Goal: Transaction & Acquisition: Purchase product/service

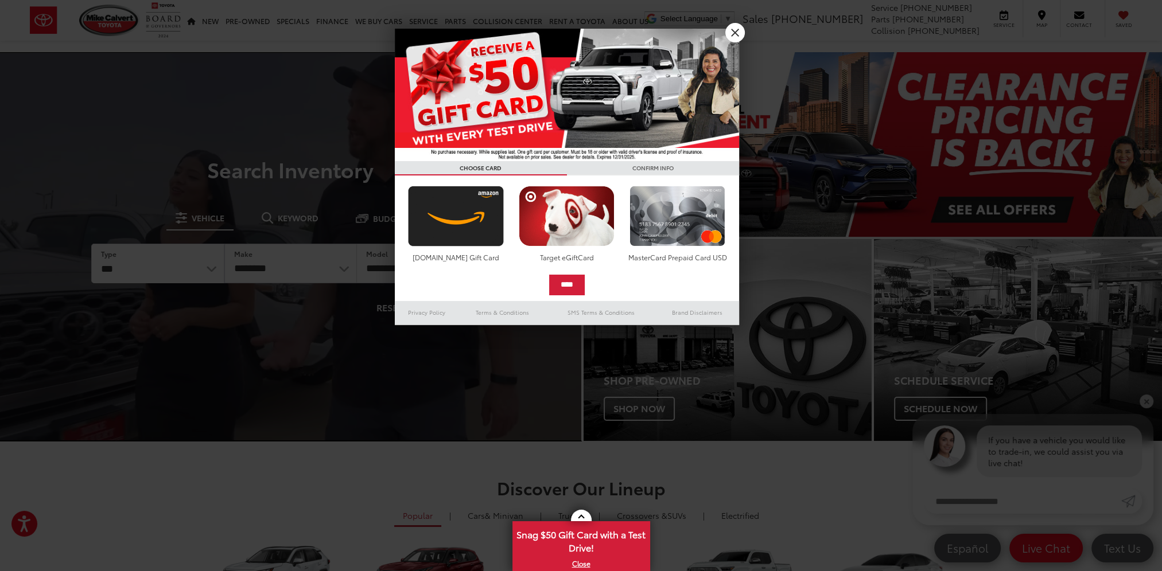
click at [743, 25] on div at bounding box center [581, 285] width 1162 height 571
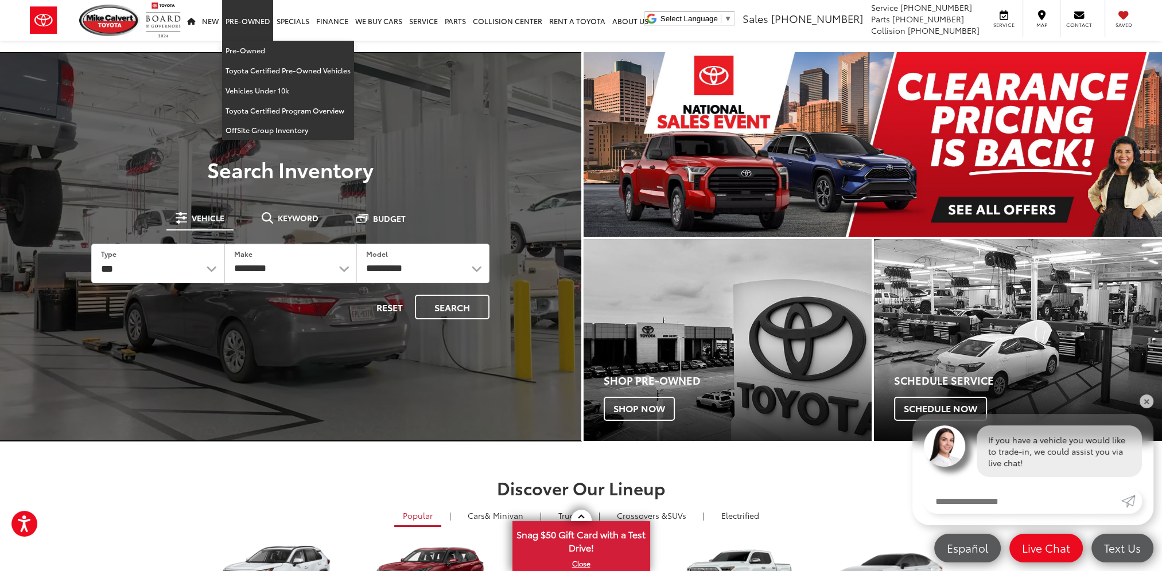
click at [242, 23] on link "Pre-Owned" at bounding box center [247, 20] width 51 height 41
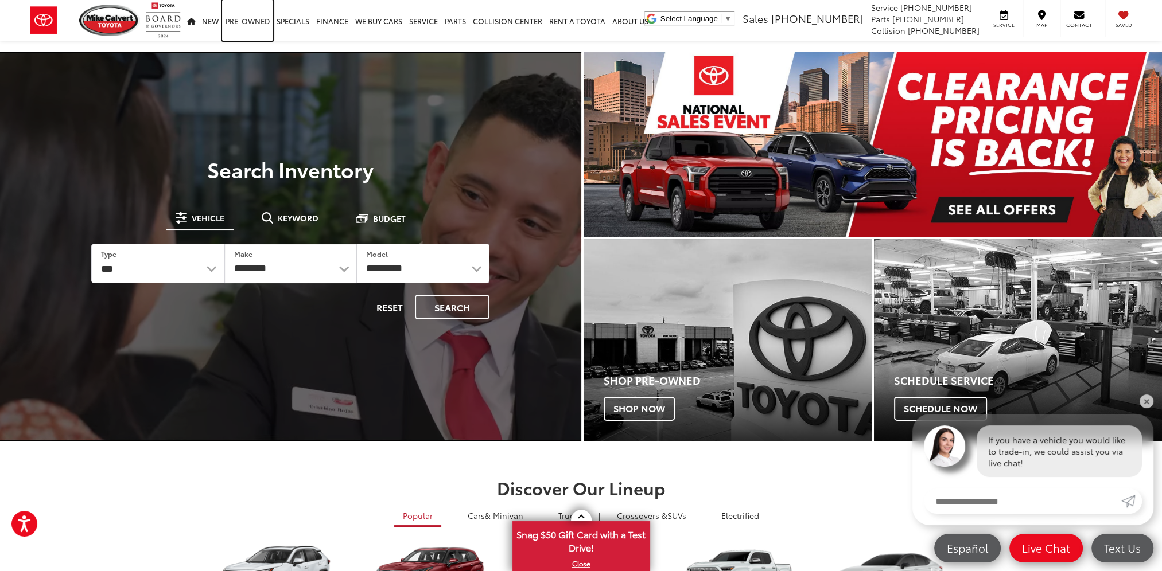
click at [235, 15] on link "Pre-Owned" at bounding box center [247, 20] width 51 height 41
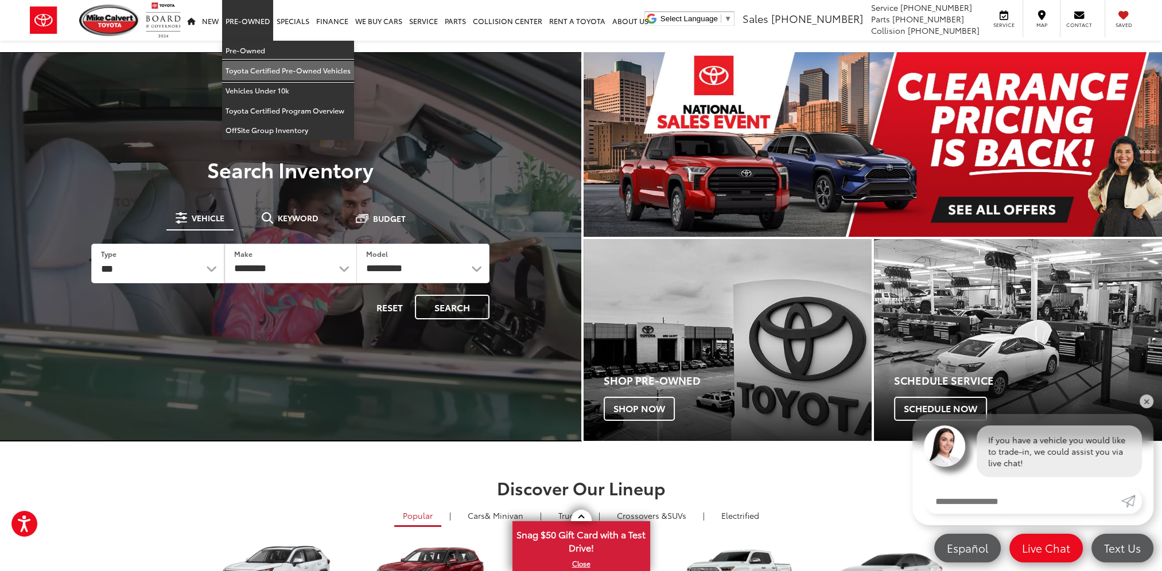
click at [267, 69] on link "Toyota Certified Pre-Owned Vehicles" at bounding box center [288, 71] width 132 height 20
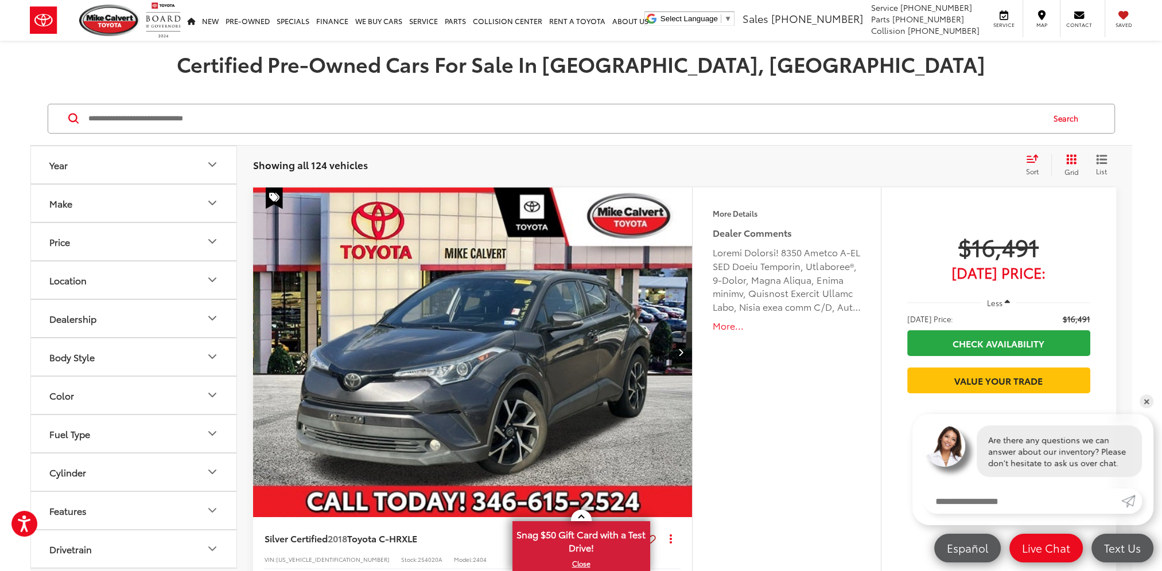
click at [163, 205] on button "Make" at bounding box center [134, 203] width 207 height 37
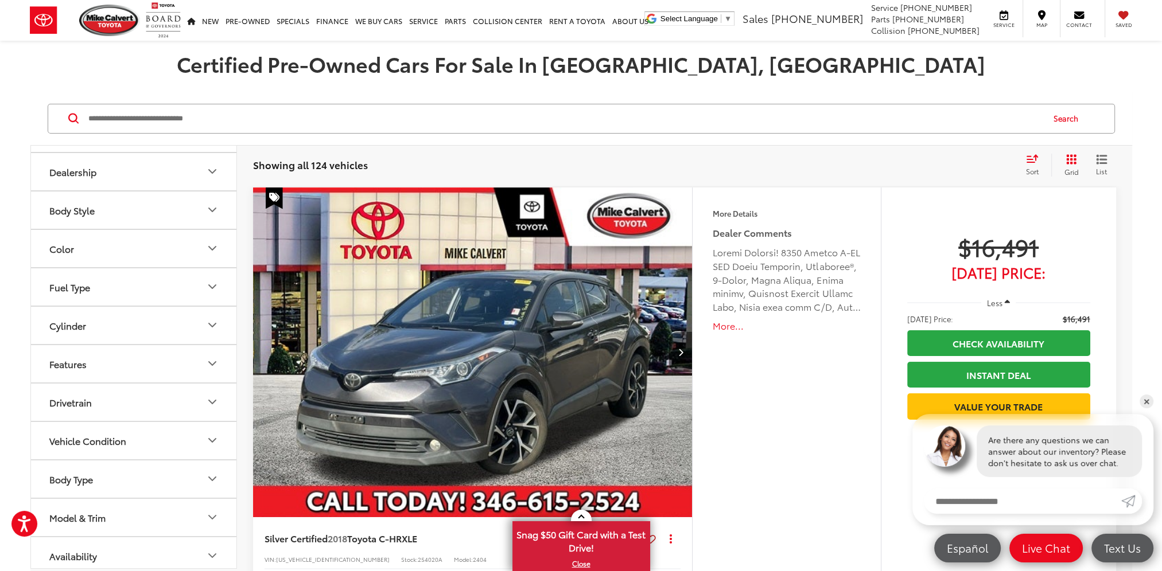
scroll to position [150, 0]
click at [178, 118] on input "Search by Make, Model, or Keyword" at bounding box center [564, 119] width 955 height 28
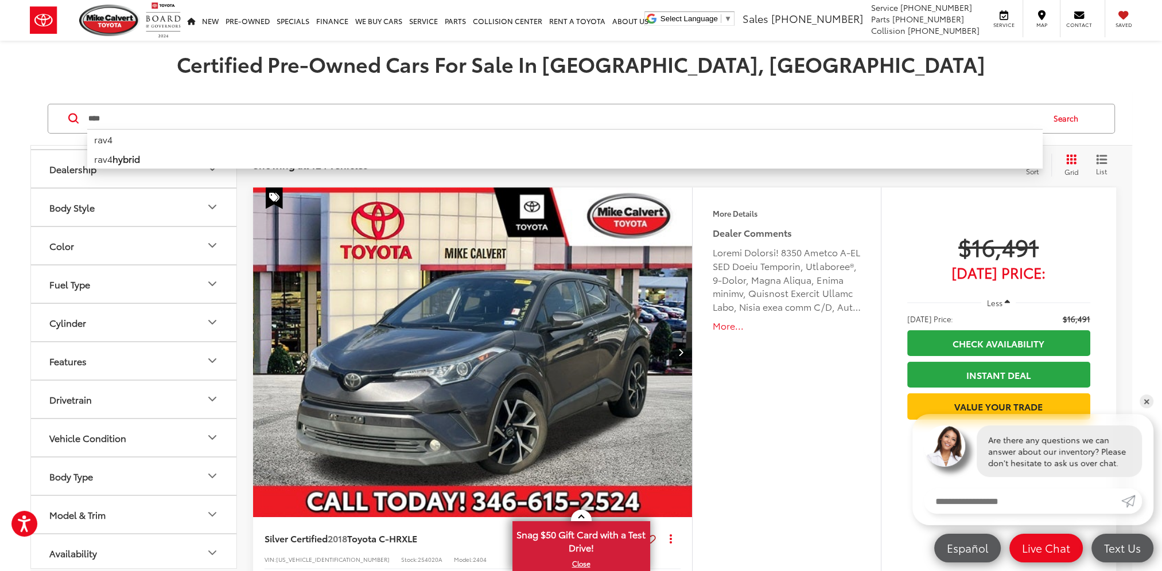
type input "****"
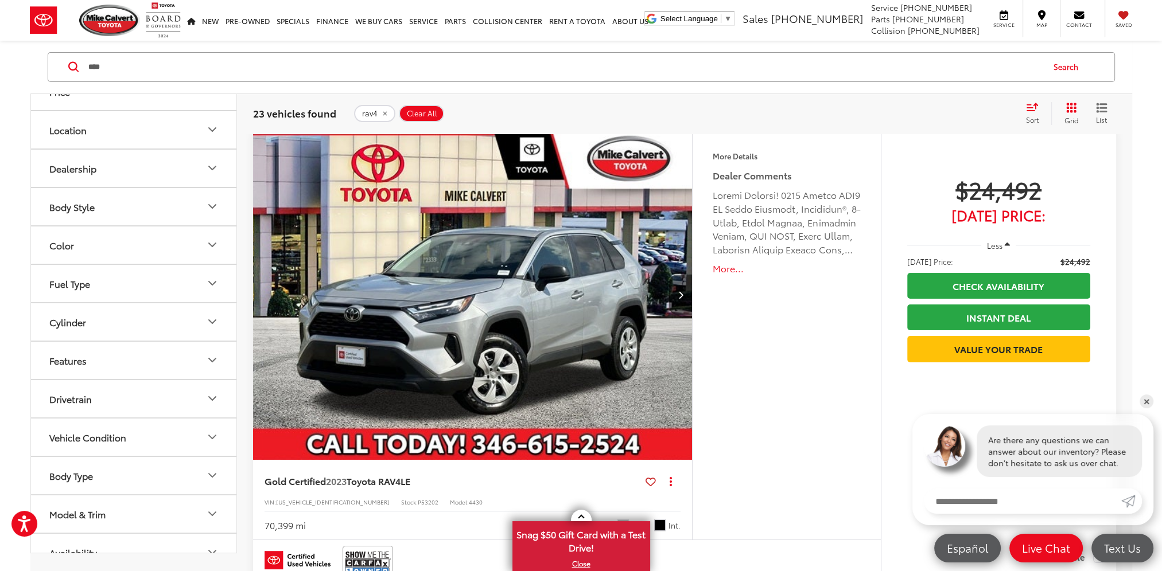
scroll to position [150, 0]
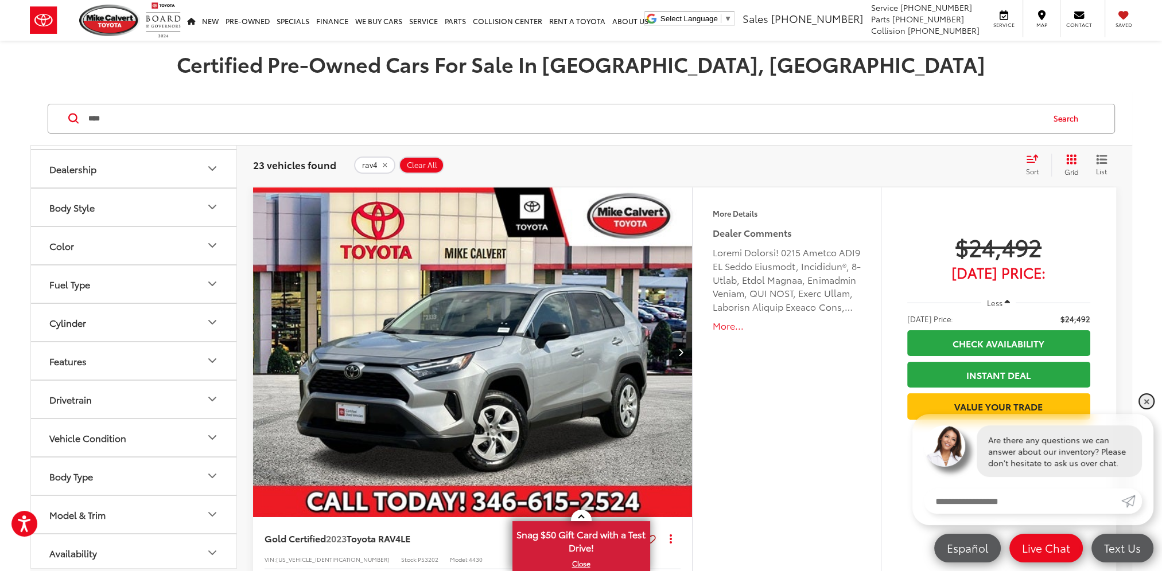
click at [1142, 402] on link "✕" at bounding box center [1146, 402] width 14 height 14
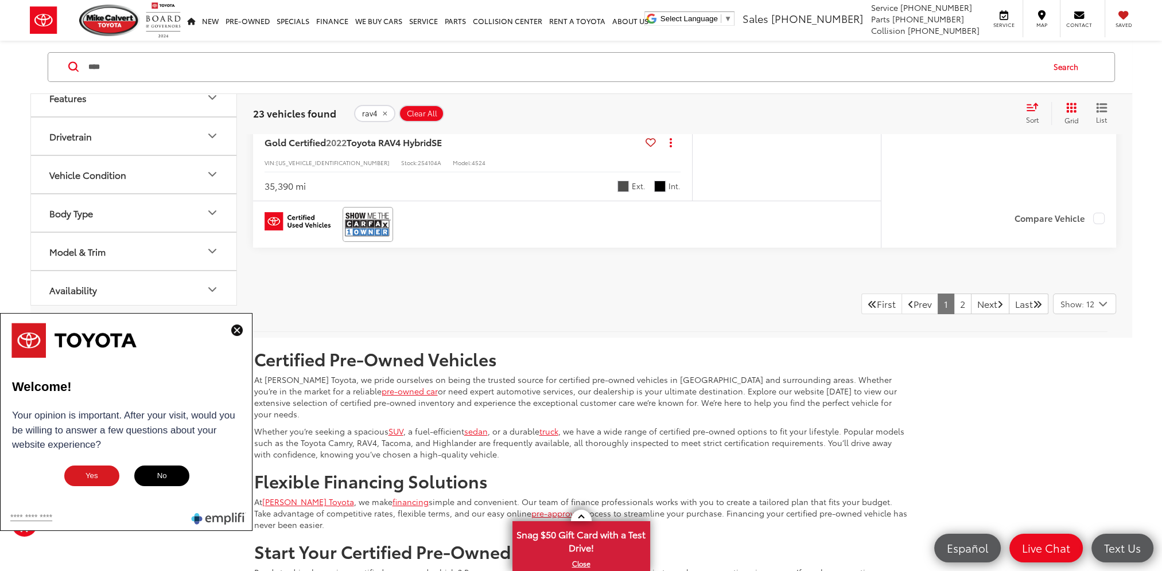
scroll to position [5679, 0]
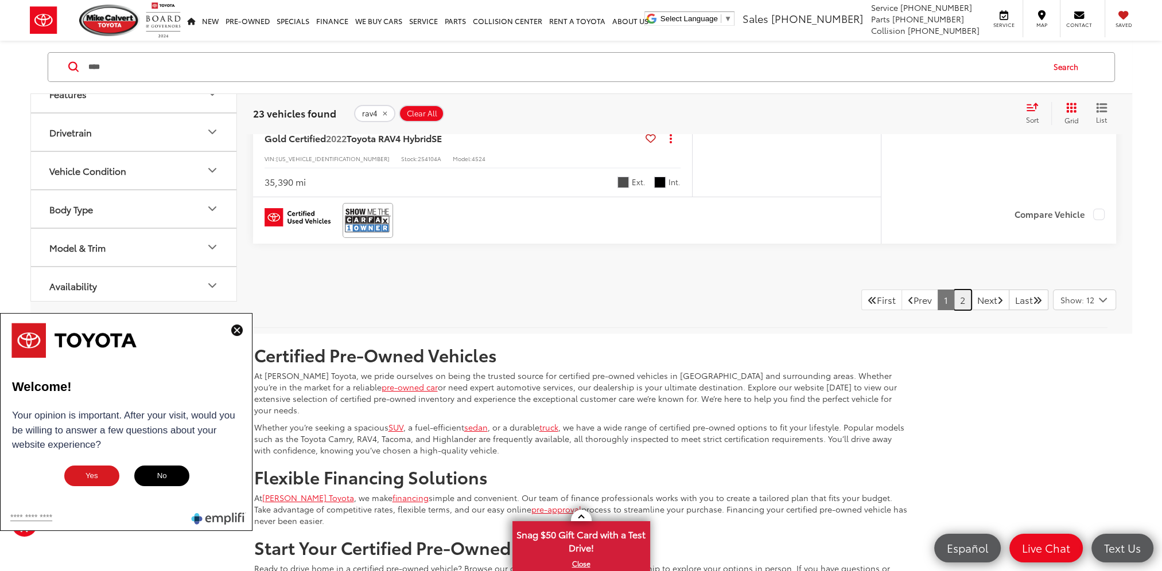
click at [953, 301] on link "2" at bounding box center [962, 300] width 18 height 21
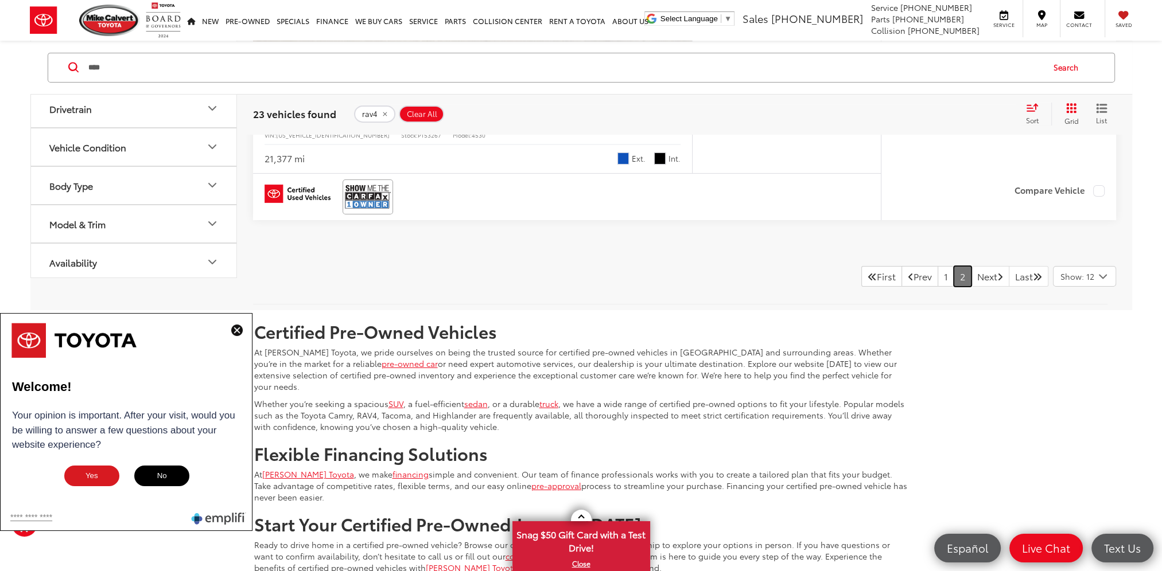
scroll to position [5272, 0]
